Goal: Navigation & Orientation: Find specific page/section

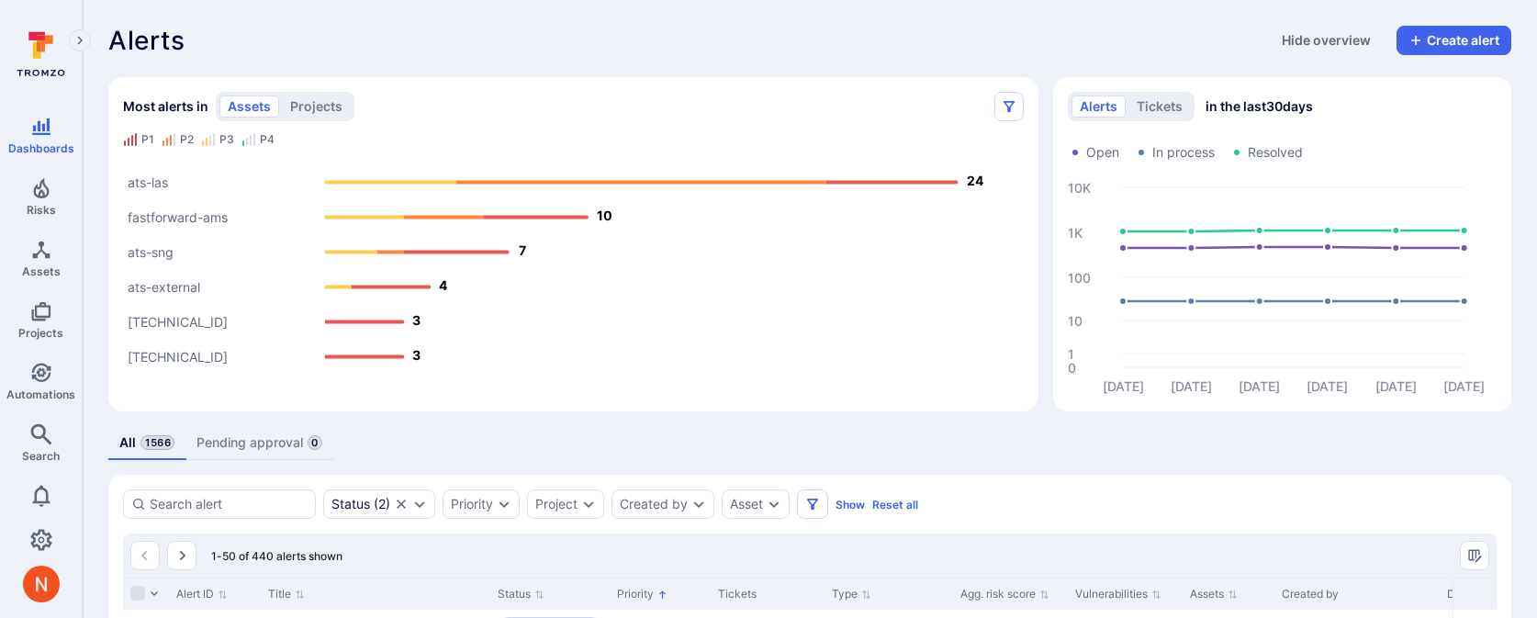
scroll to position [312, 0]
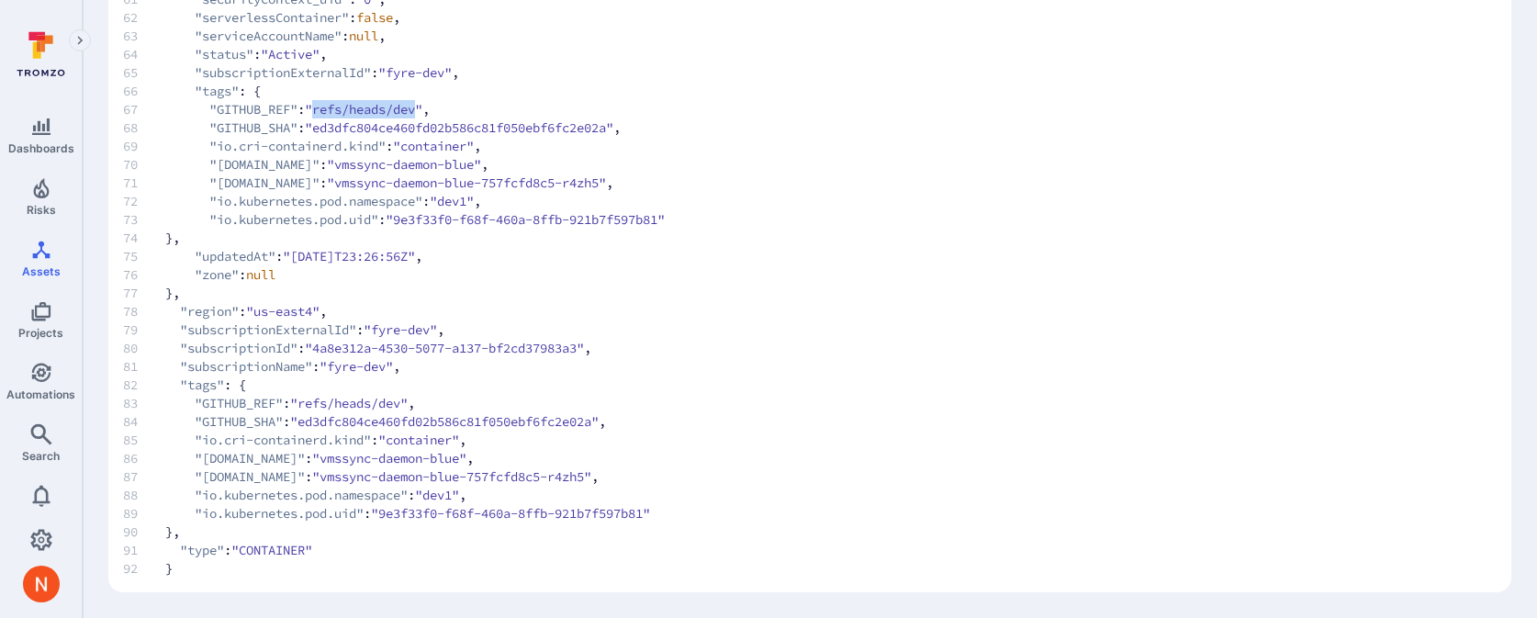
scroll to position [1289, 0]
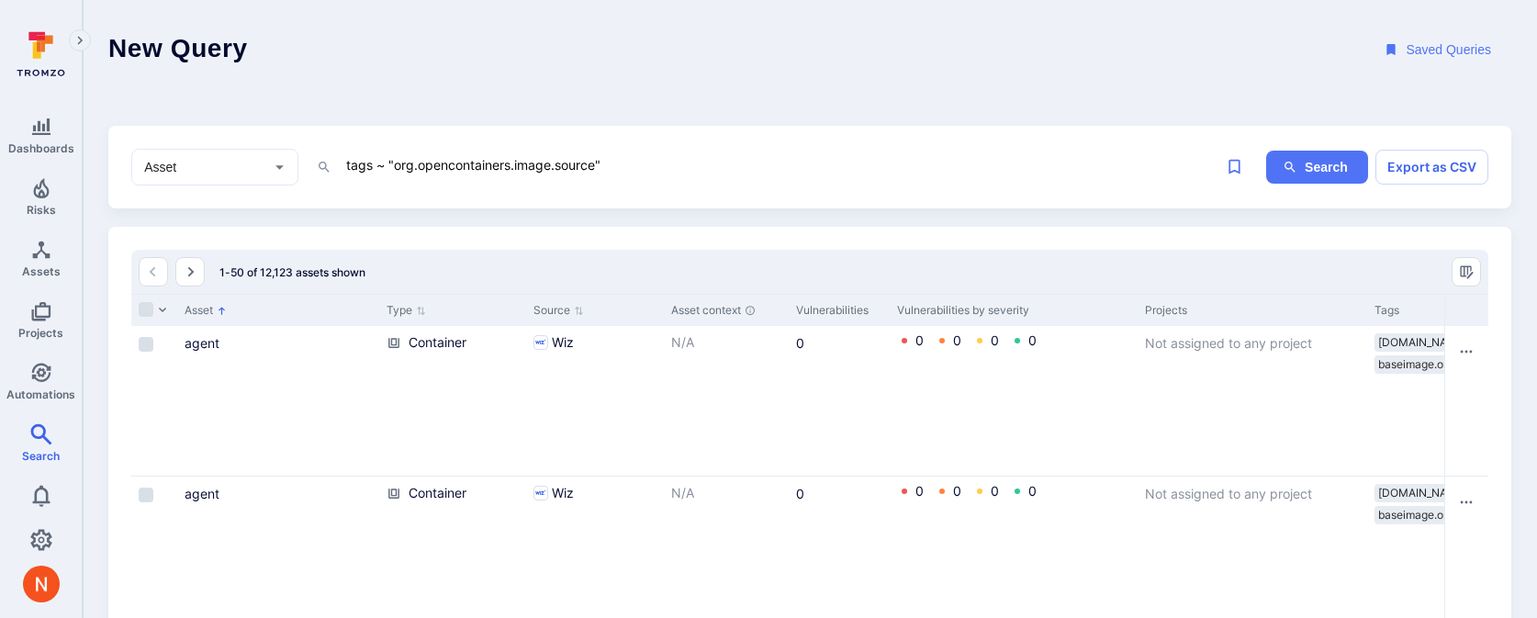
scroll to position [0, 925]
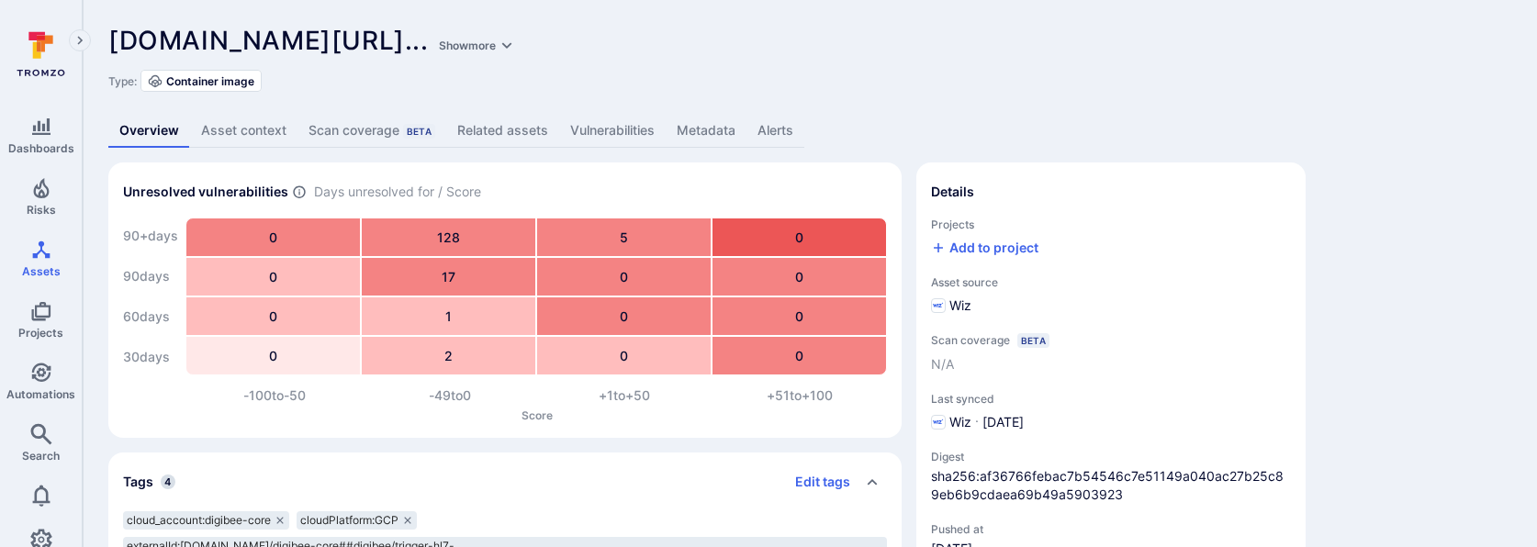
scroll to position [52, 0]
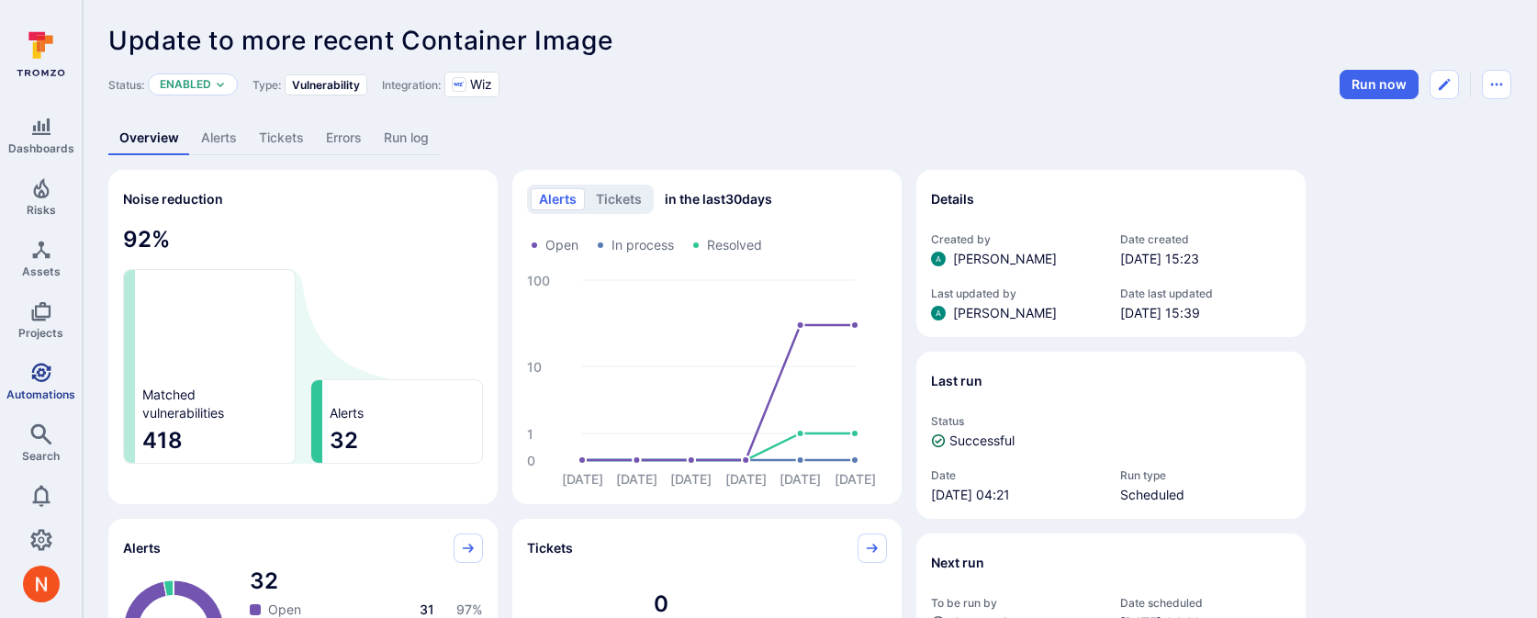
click at [27, 363] on link "Automations" at bounding box center [41, 381] width 82 height 54
